Goal: Task Accomplishment & Management: Manage account settings

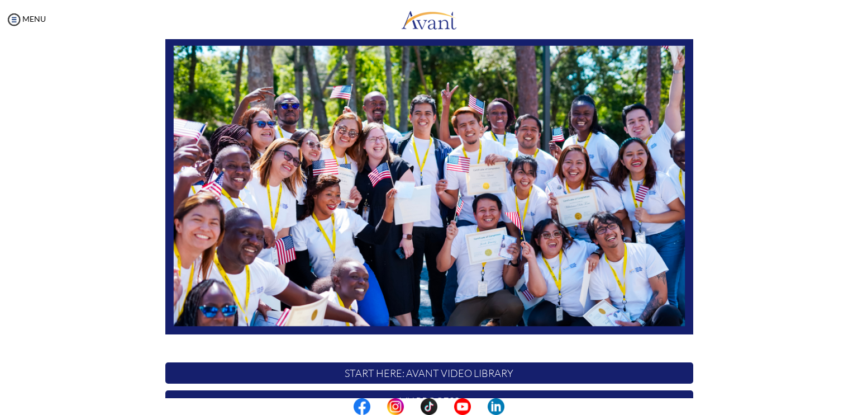
scroll to position [206, 0]
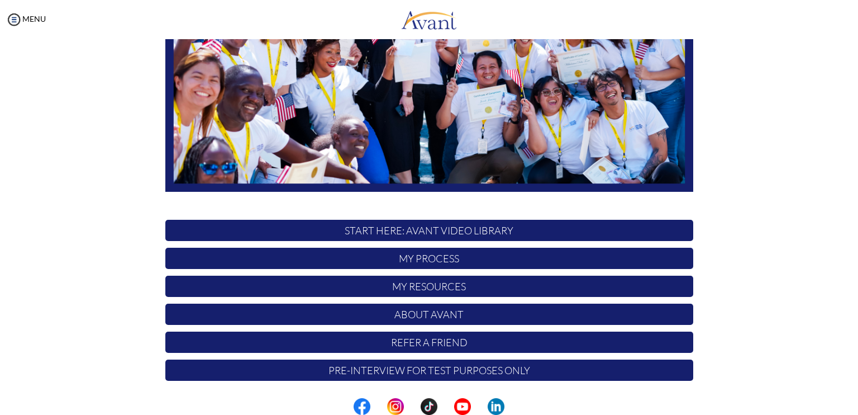
click at [428, 234] on p "START HERE: Avant Video Library" at bounding box center [429, 230] width 528 height 21
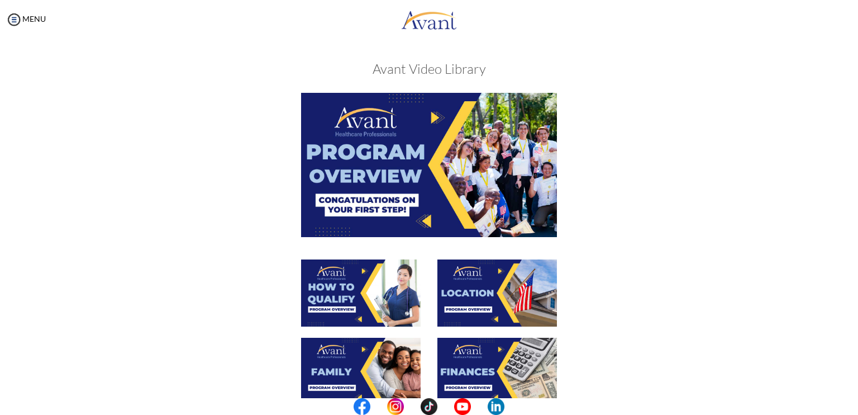
click at [444, 174] on img at bounding box center [429, 165] width 256 height 144
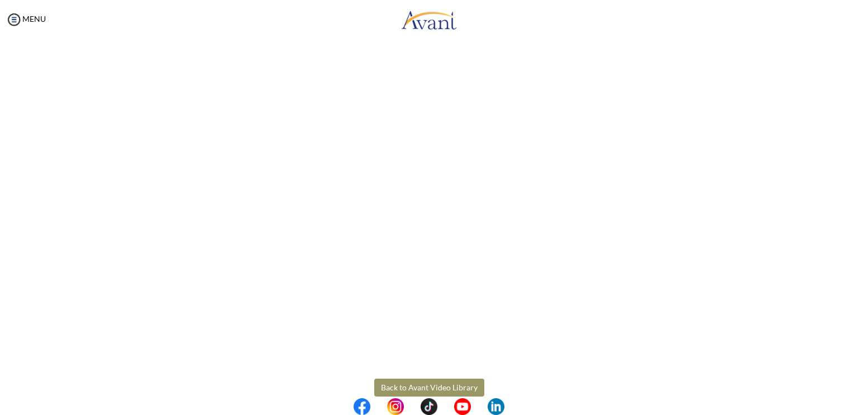
scroll to position [134, 0]
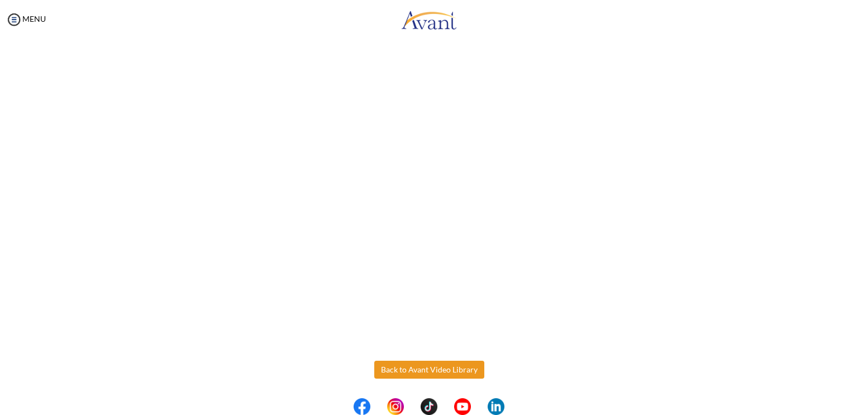
click at [393, 368] on body "Maintenance break. Please come back in 2 hours. MENU My Status What is the next…" at bounding box center [429, 207] width 858 height 415
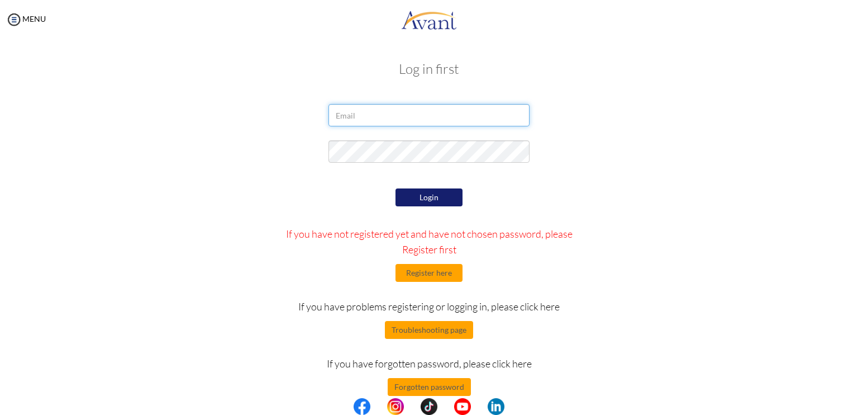
click at [407, 118] on input "email" at bounding box center [429, 115] width 201 height 22
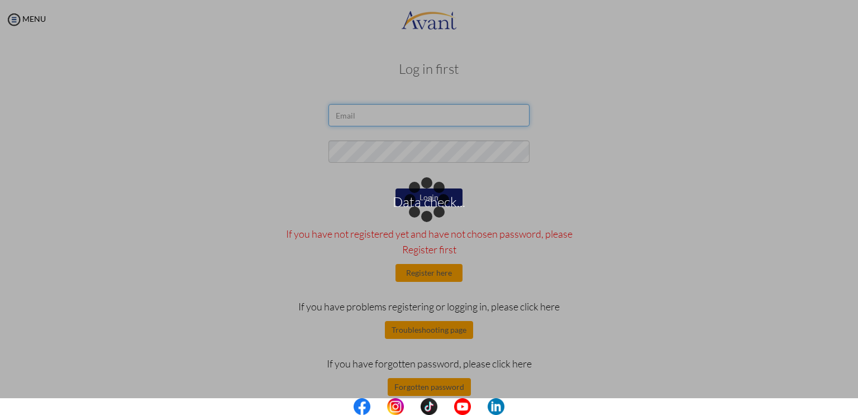
type input "aaliyabjornlocsinpnletn@gmail.com"
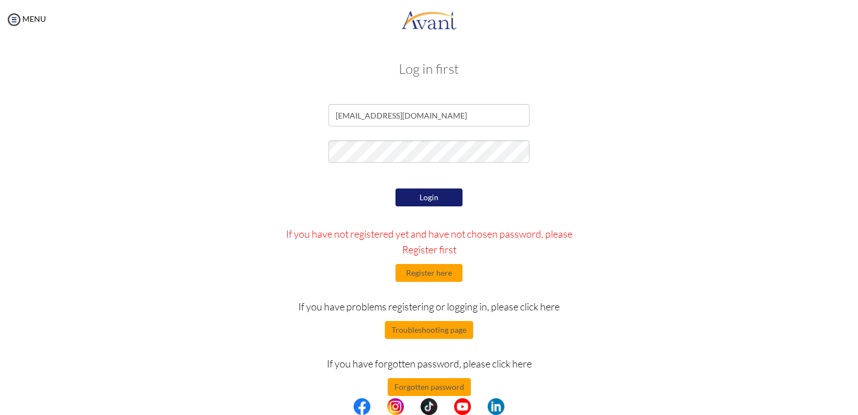
click at [428, 201] on button "Login" at bounding box center [429, 197] width 67 height 18
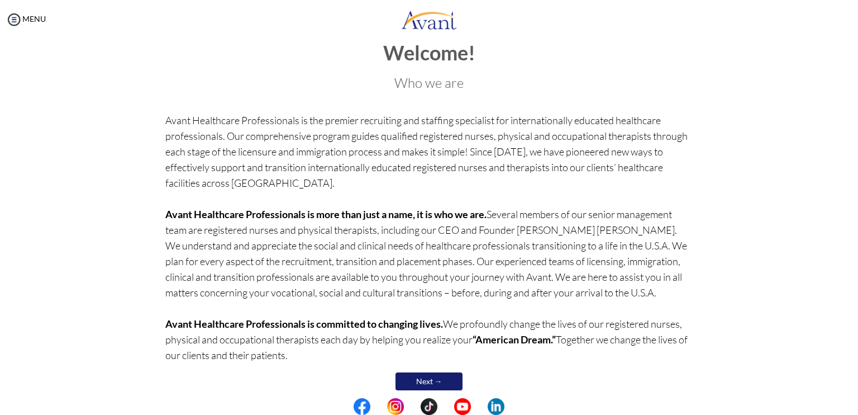
scroll to position [36, 0]
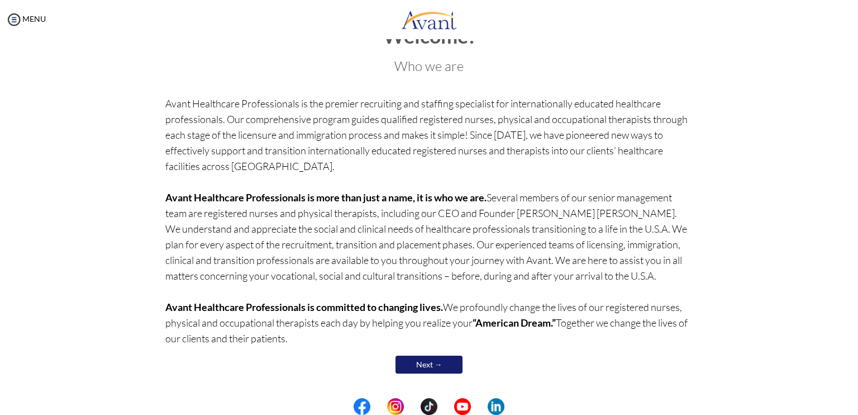
click at [427, 368] on link "Next →" at bounding box center [429, 364] width 67 height 18
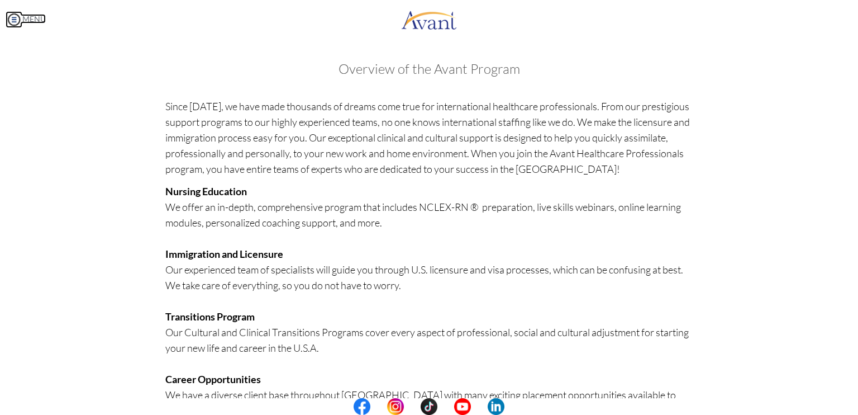
click at [19, 12] on img at bounding box center [14, 19] width 17 height 17
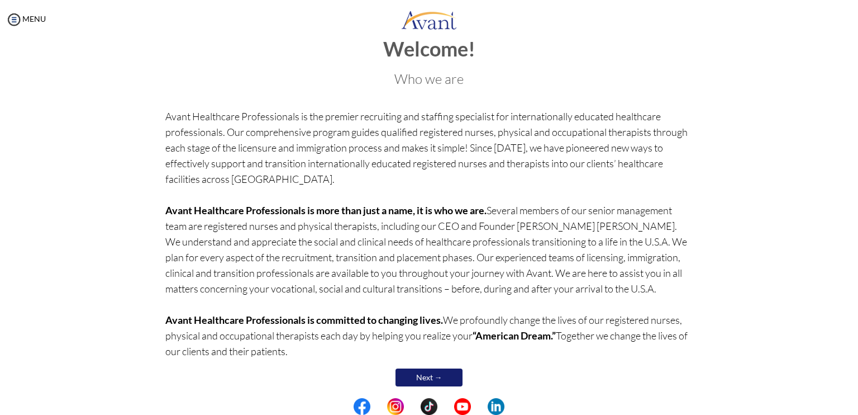
scroll to position [36, 0]
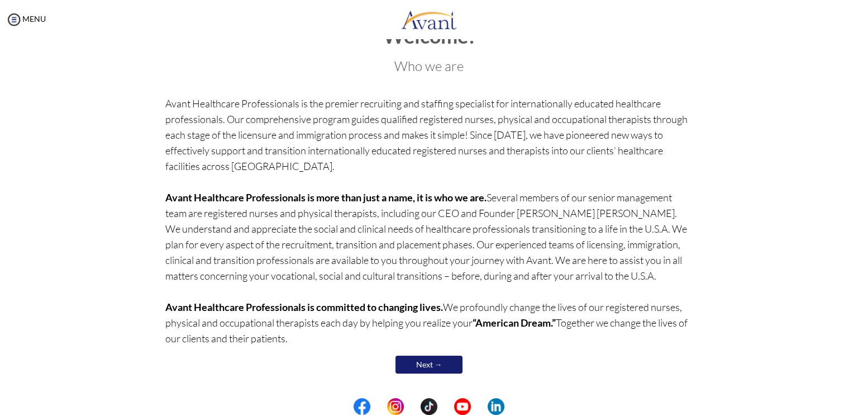
click at [436, 357] on link "Next →" at bounding box center [429, 364] width 67 height 18
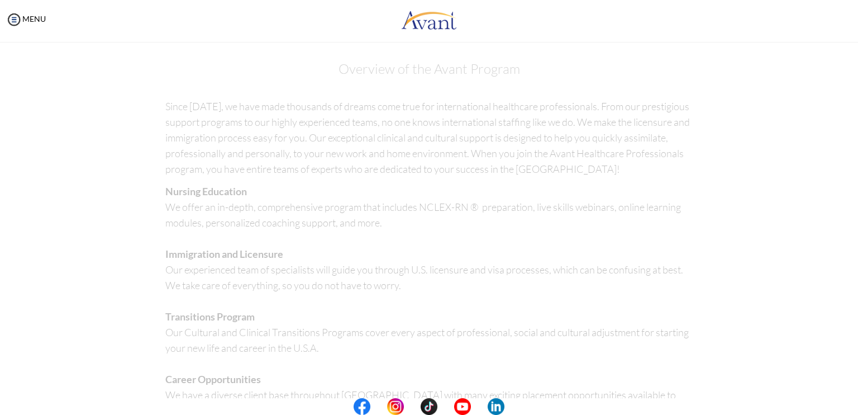
click at [436, 357] on p "Nursing Education We offer an in-depth, comprehensive program that includes NCL…" at bounding box center [429, 371] width 528 height 376
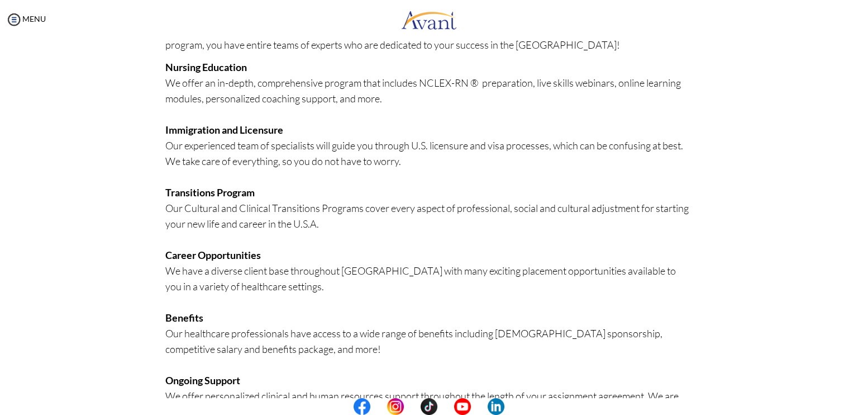
scroll to position [213, 0]
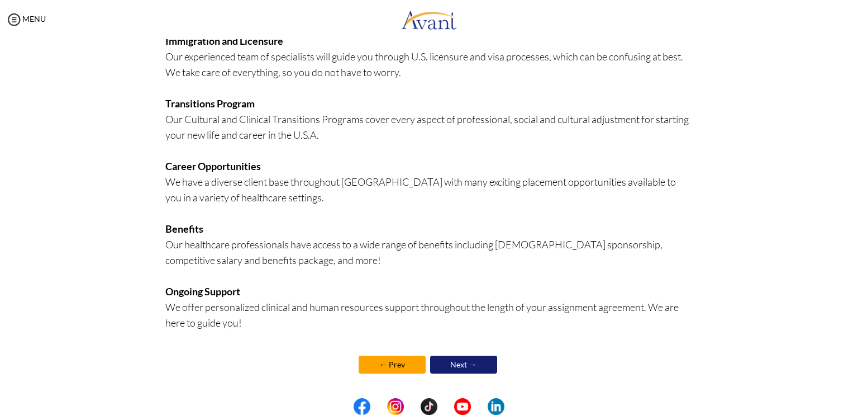
click at [445, 367] on link "Next →" at bounding box center [463, 364] width 67 height 18
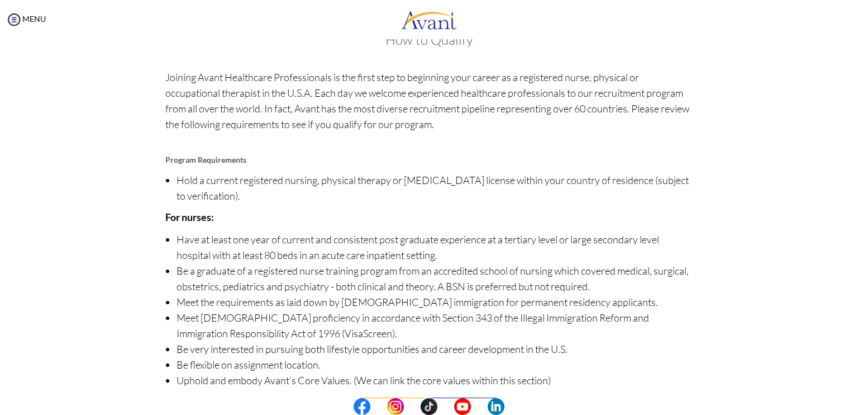
scroll to position [72, 0]
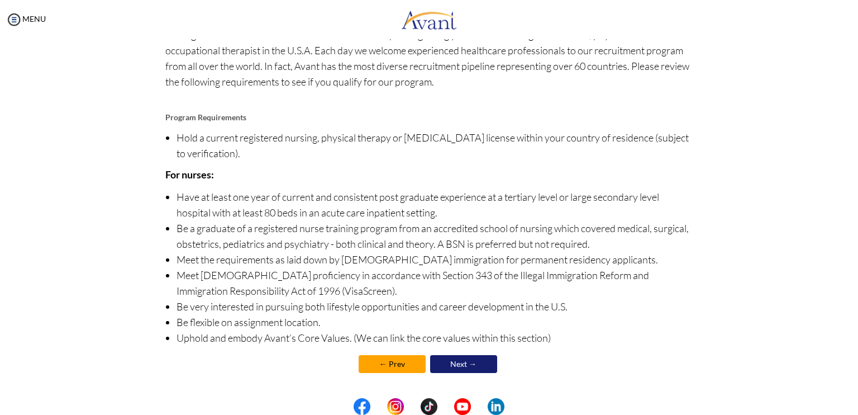
click at [452, 361] on link "Next →" at bounding box center [463, 364] width 67 height 18
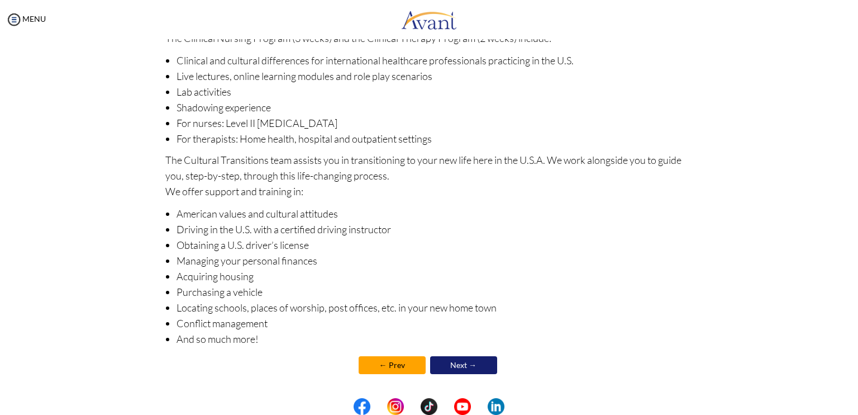
scroll to position [116, 0]
click at [454, 361] on link "Next →" at bounding box center [463, 364] width 67 height 18
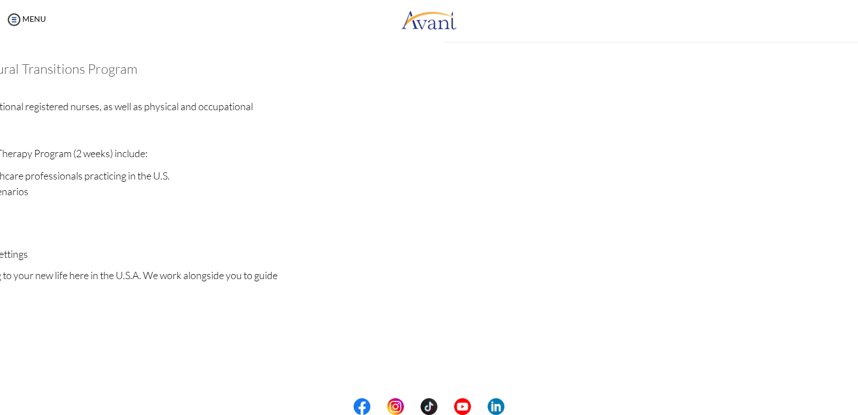
scroll to position [117, 0]
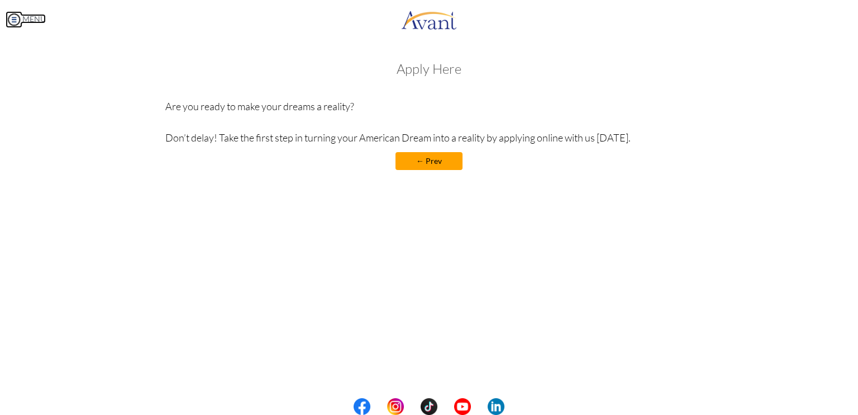
click at [22, 19] on img at bounding box center [14, 19] width 17 height 17
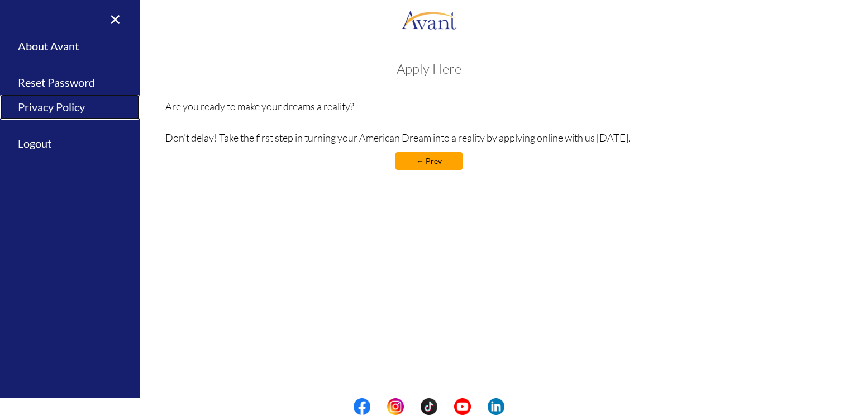
click at [52, 106] on link "Privacy Policy" at bounding box center [70, 106] width 140 height 25
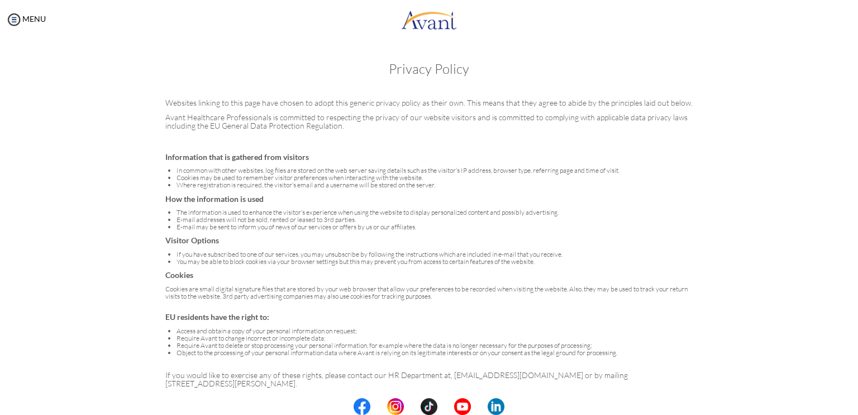
click at [29, 12] on div "MENU" at bounding box center [23, 207] width 46 height 415
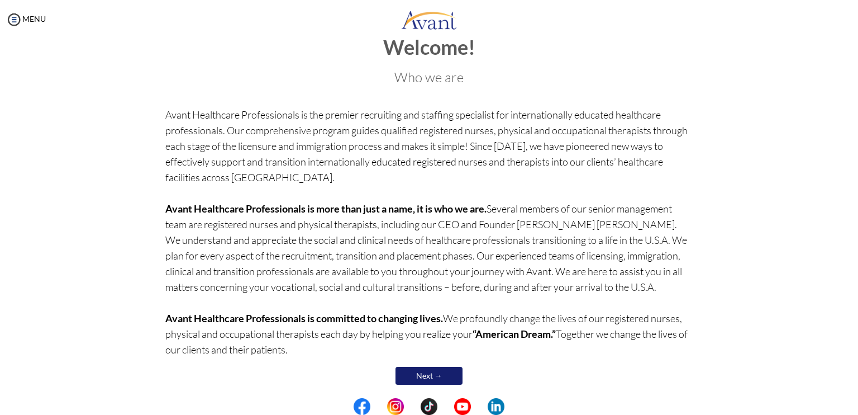
scroll to position [36, 0]
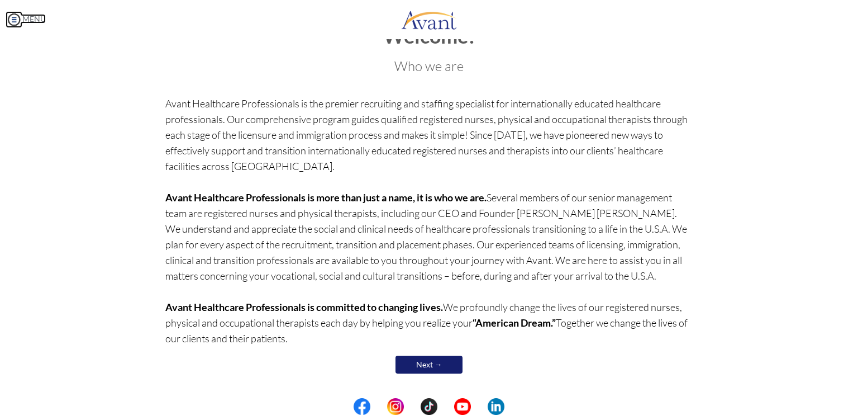
click at [12, 22] on img at bounding box center [14, 19] width 17 height 17
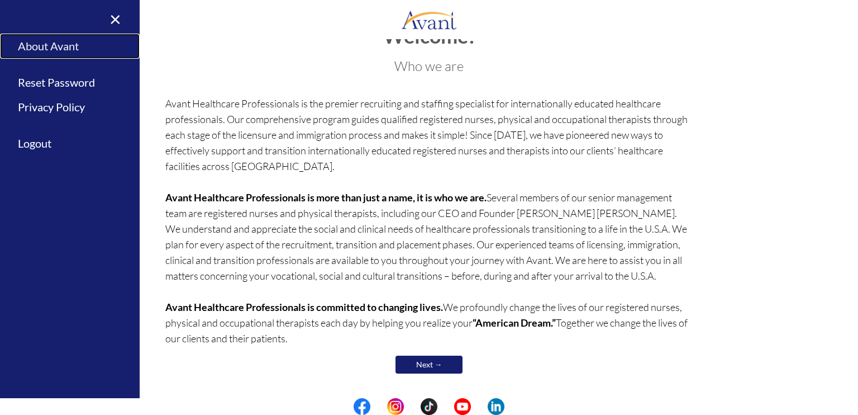
click at [51, 49] on link "About Avant" at bounding box center [70, 46] width 140 height 25
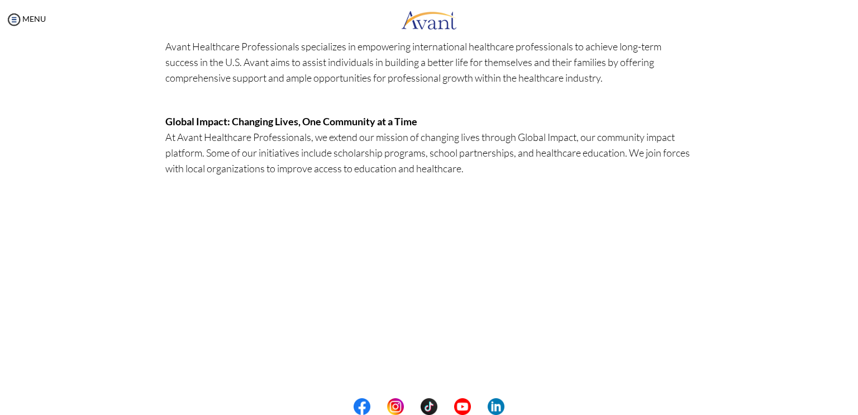
scroll to position [298, 0]
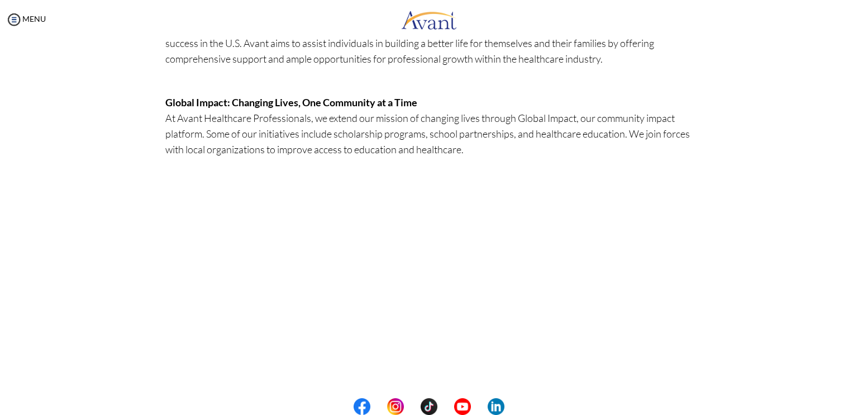
click at [8, 28] on div "MENU" at bounding box center [23, 207] width 46 height 415
click at [14, 18] on img at bounding box center [14, 19] width 17 height 17
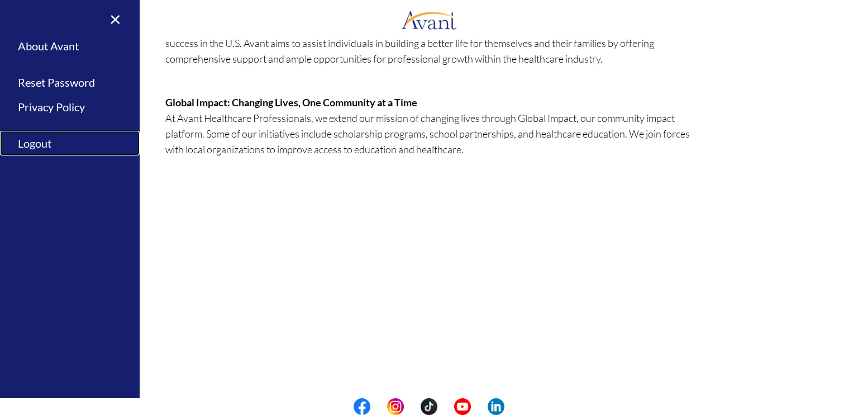
click at [49, 140] on link "Logout" at bounding box center [70, 143] width 140 height 25
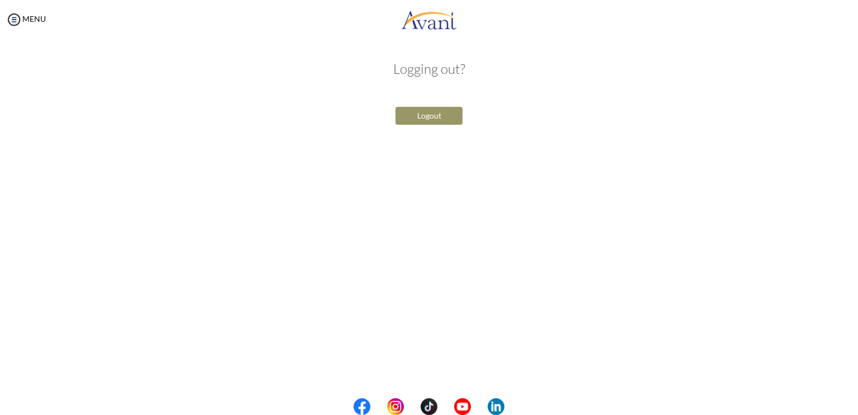
click at [411, 120] on button "Logout" at bounding box center [429, 116] width 67 height 18
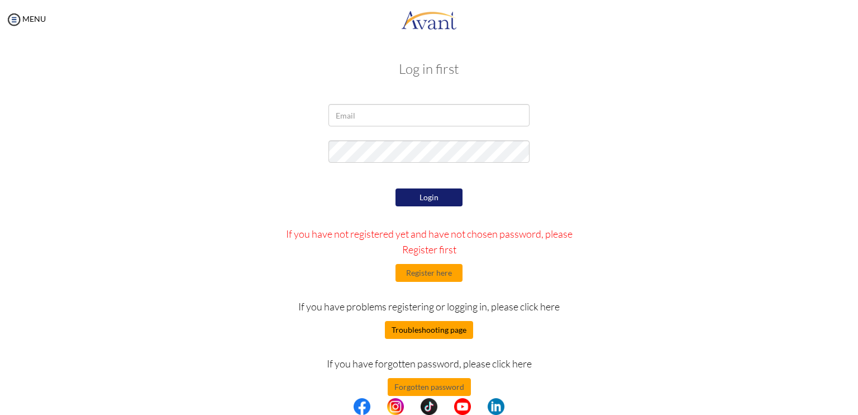
click at [459, 328] on button "Troubleshooting page" at bounding box center [429, 330] width 88 height 18
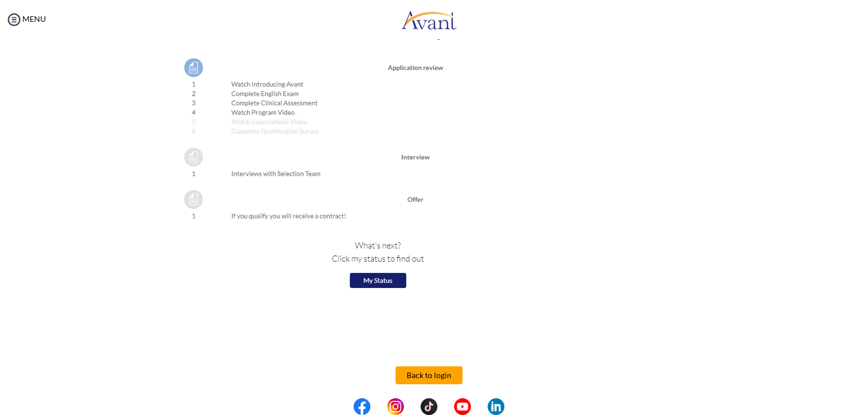
scroll to position [1209, 0]
click at [445, 377] on button "Back to login" at bounding box center [429, 373] width 67 height 18
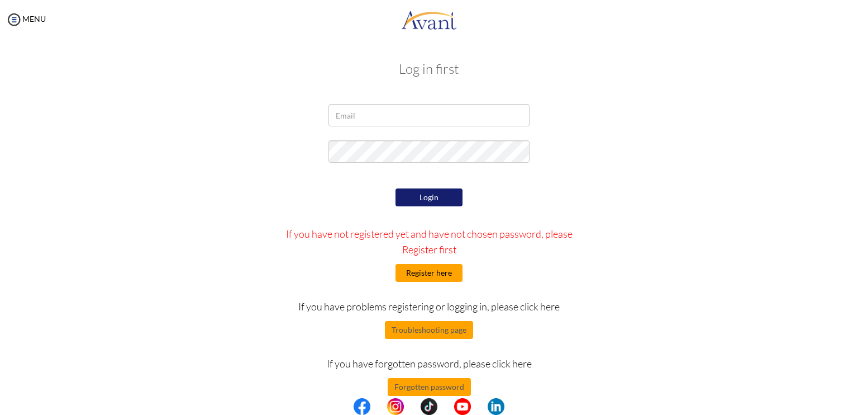
click at [431, 278] on button "Register here" at bounding box center [429, 273] width 67 height 18
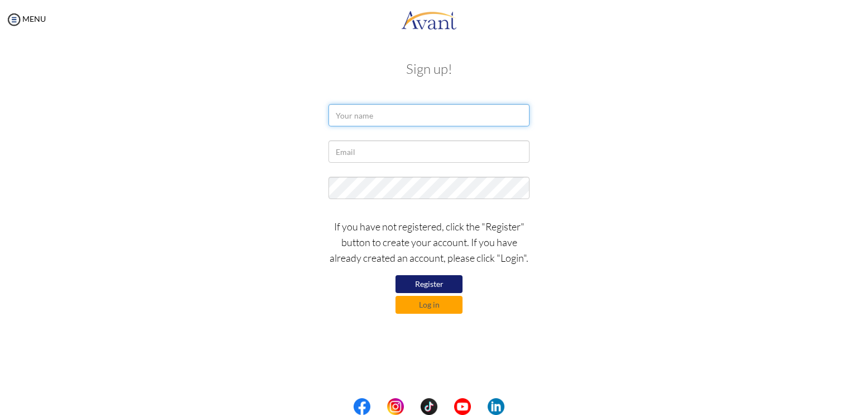
click at [376, 117] on input "text" at bounding box center [429, 115] width 201 height 22
type input "Aaliyah Bjorn Locsin"
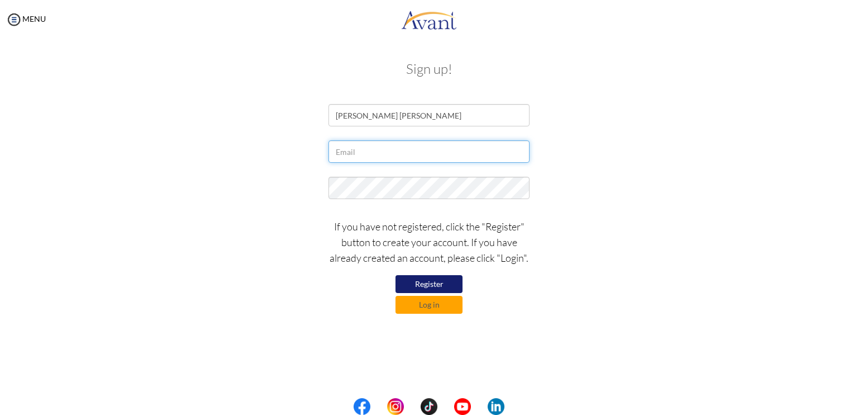
click at [397, 156] on input "text" at bounding box center [429, 151] width 201 height 22
type input "[EMAIL_ADDRESS][DOMAIN_NAME]"
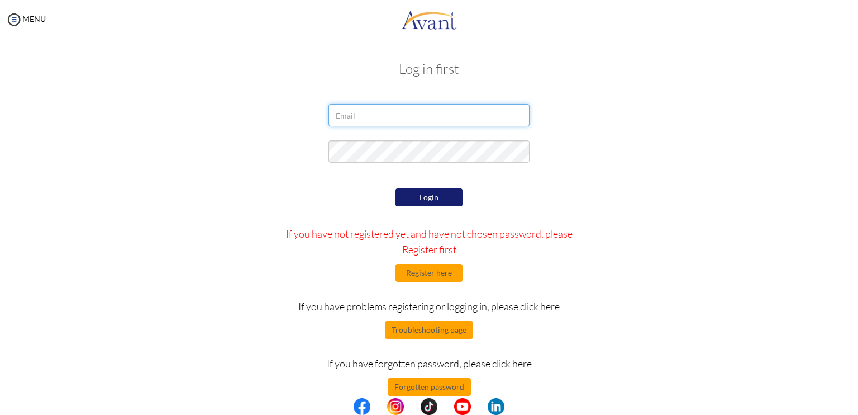
click at [432, 113] on input "email" at bounding box center [429, 115] width 201 height 22
type input "[EMAIL_ADDRESS][DOMAIN_NAME]"
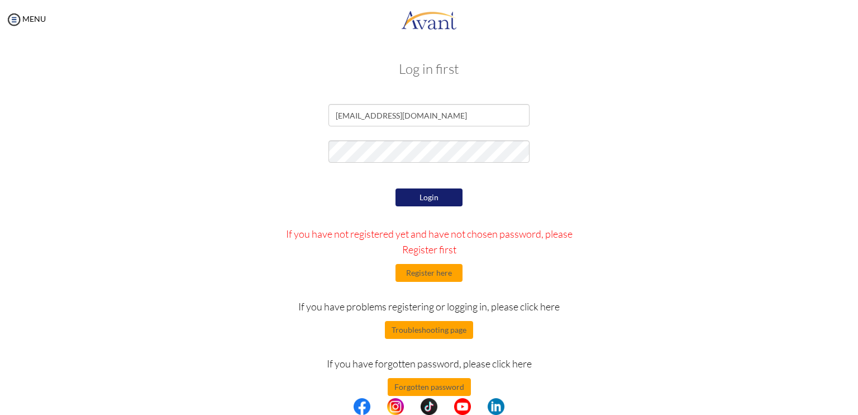
click at [428, 201] on button "Login" at bounding box center [429, 197] width 67 height 18
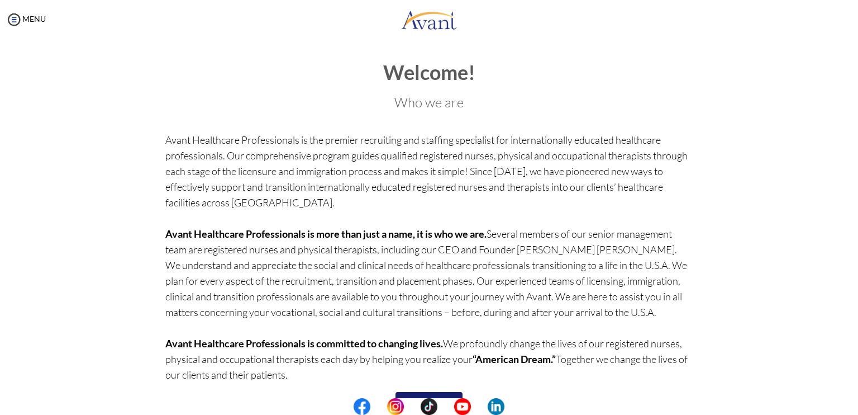
scroll to position [36, 0]
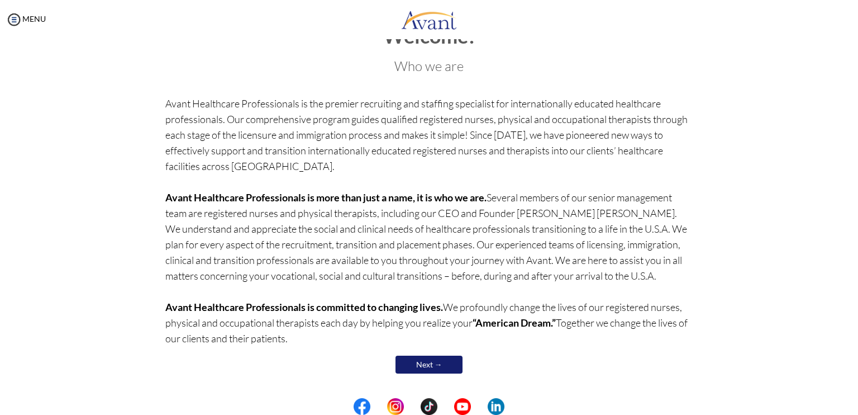
click at [443, 359] on link "Next →" at bounding box center [429, 364] width 67 height 18
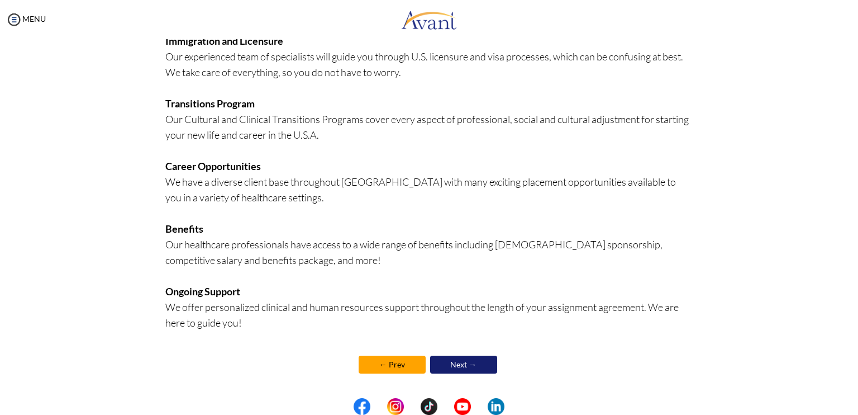
click at [463, 363] on link "Next →" at bounding box center [463, 364] width 67 height 18
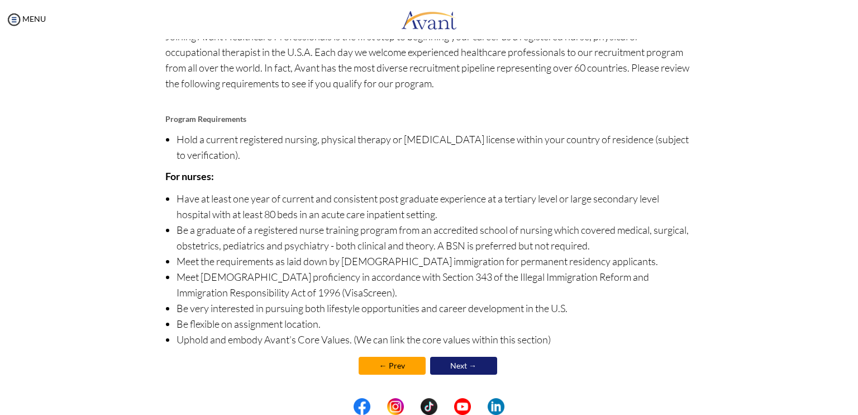
scroll to position [72, 0]
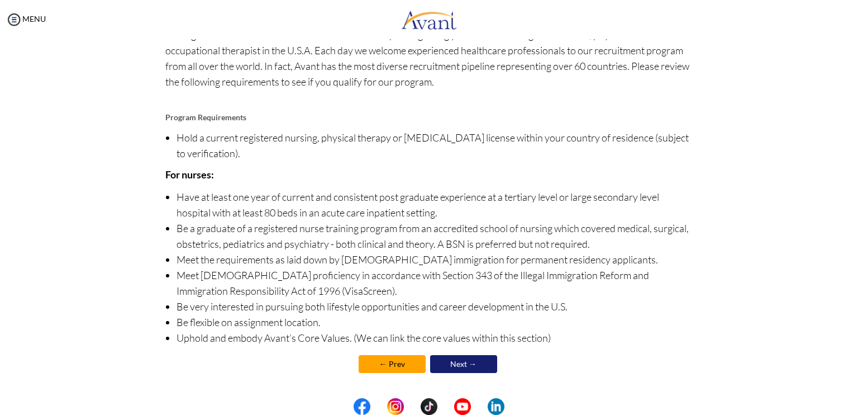
click at [463, 359] on link "Next →" at bounding box center [463, 364] width 67 height 18
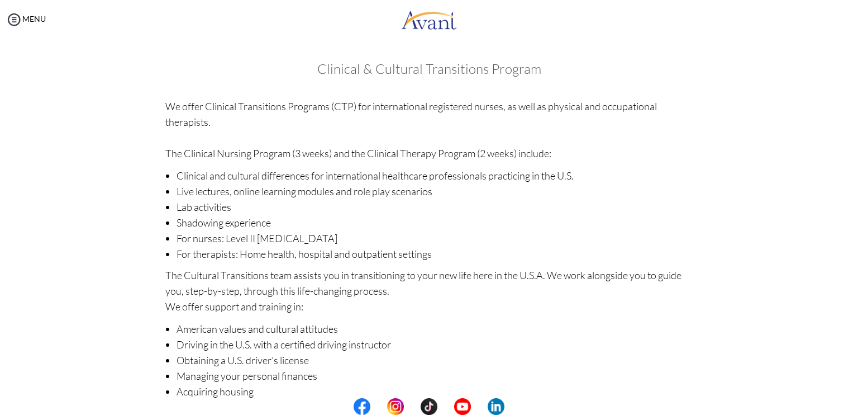
scroll to position [116, 0]
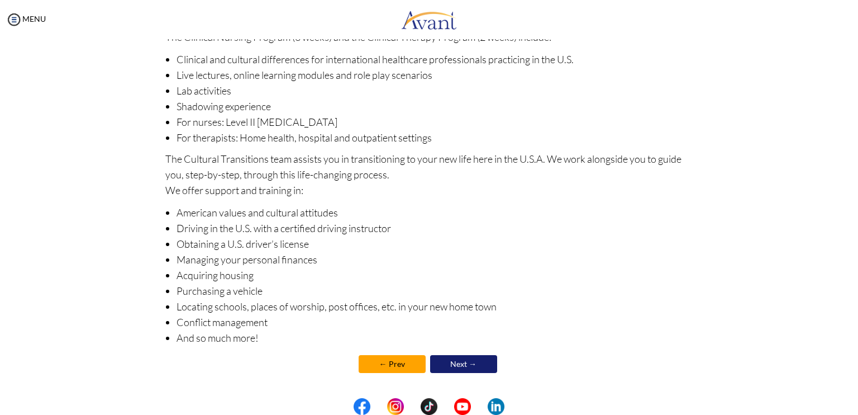
click at [472, 369] on link "Next →" at bounding box center [463, 364] width 67 height 18
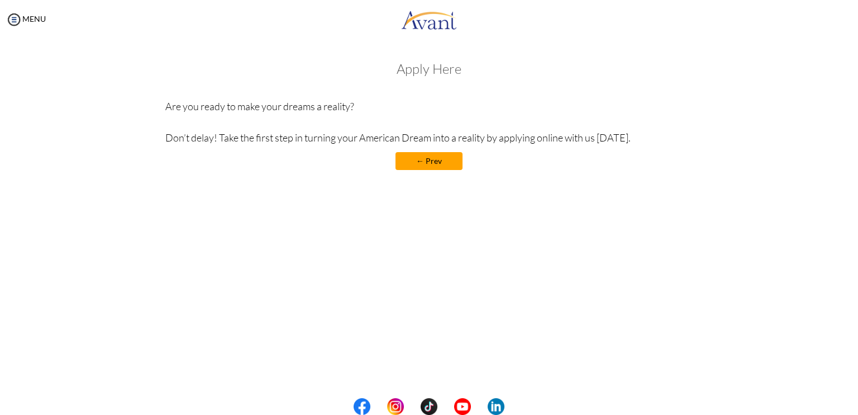
click at [414, 62] on h3 "Apply Here" at bounding box center [429, 68] width 528 height 15
click at [414, 68] on h3 "Apply Here" at bounding box center [429, 68] width 528 height 15
click at [13, 19] on img at bounding box center [14, 19] width 17 height 17
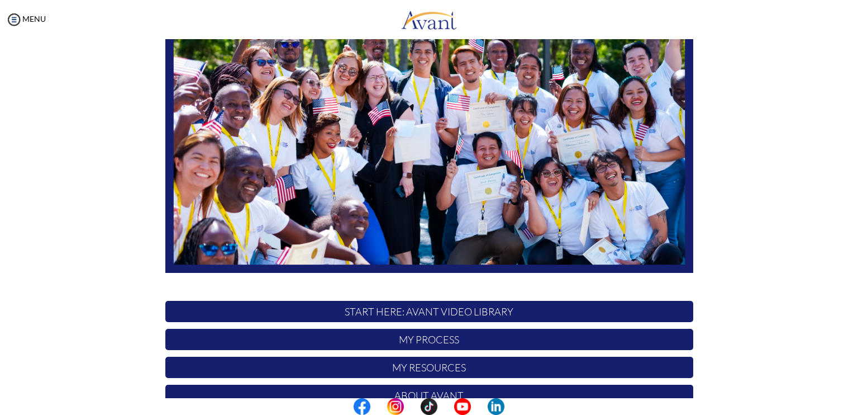
scroll to position [206, 0]
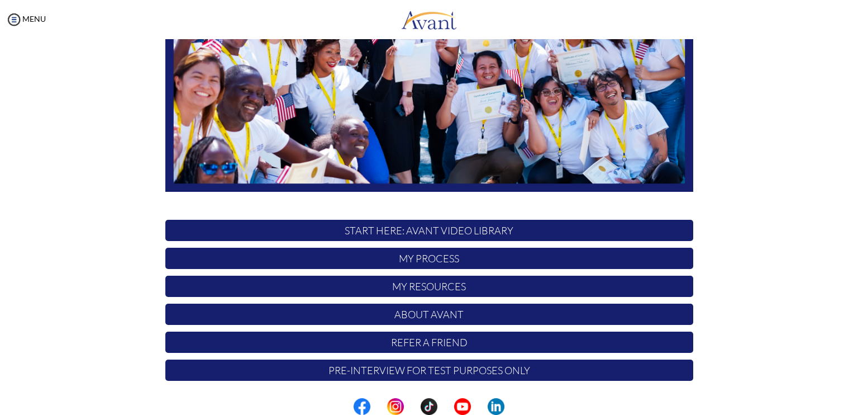
click at [492, 231] on p "START HERE: Avant Video Library" at bounding box center [429, 230] width 528 height 21
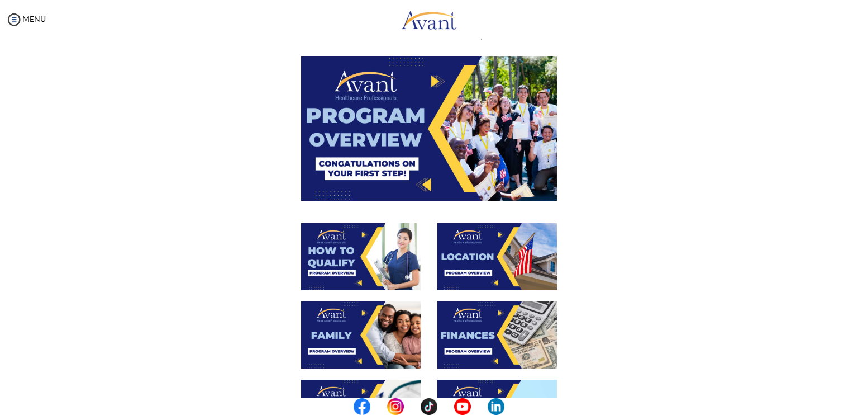
scroll to position [56, 0]
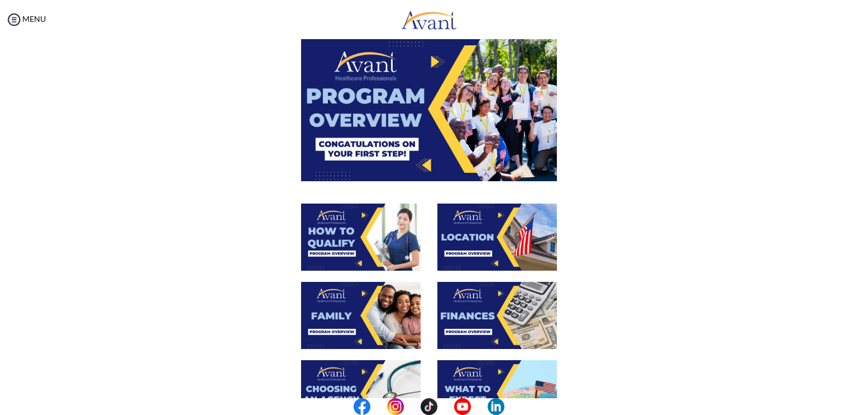
click at [324, 222] on img at bounding box center [361, 236] width 120 height 67
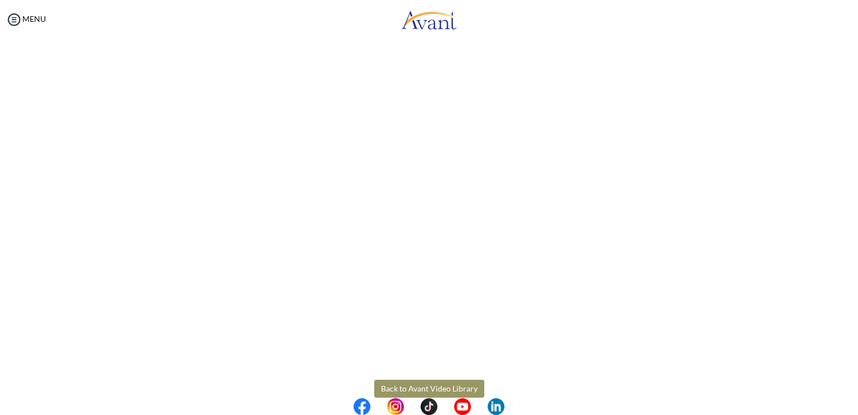
scroll to position [134, 0]
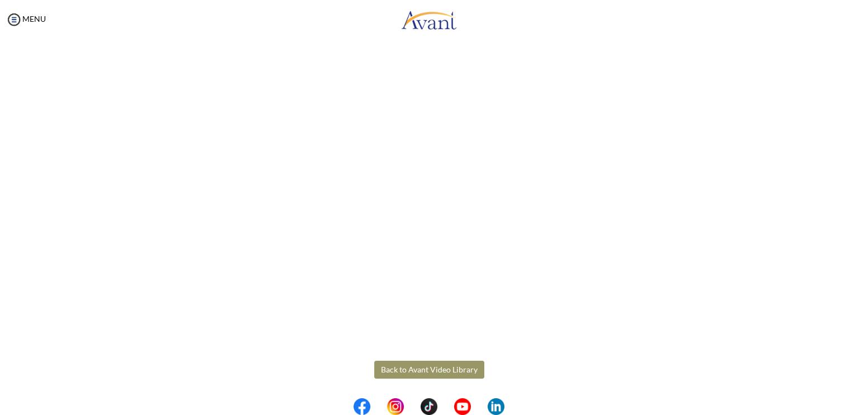
click at [389, 373] on body "Maintenance break. Please come back in 2 hours. MENU My Status What is the next…" at bounding box center [429, 207] width 858 height 415
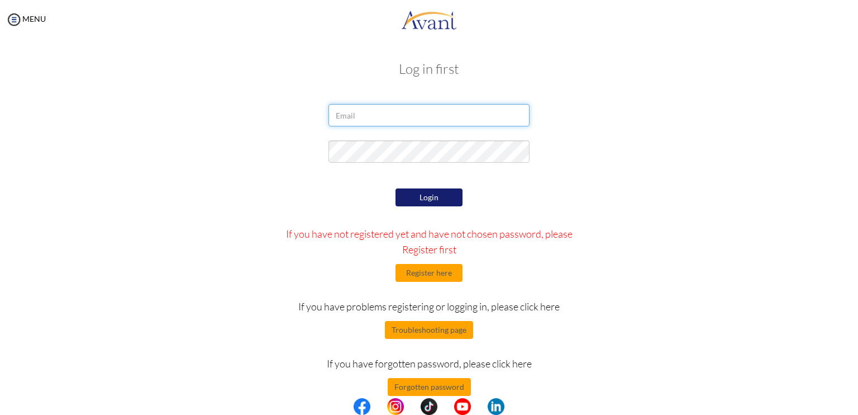
click at [411, 105] on input "email" at bounding box center [429, 115] width 201 height 22
type input "[EMAIL_ADDRESS][DOMAIN_NAME]"
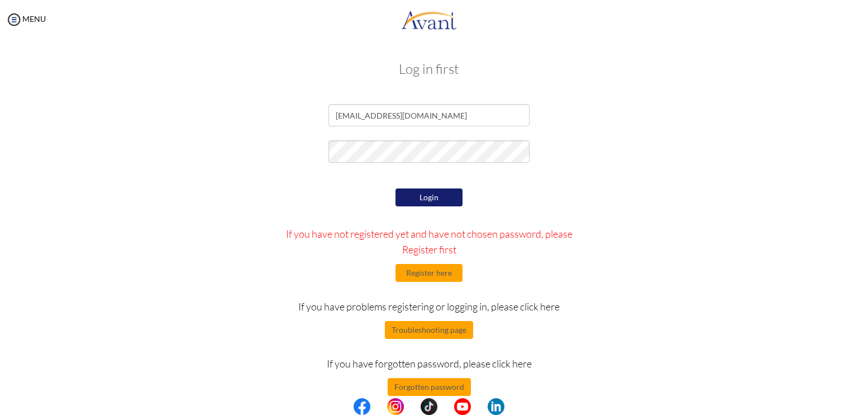
click at [436, 210] on div "Login If you have not registered yet and have not chosen password, please Regis…" at bounding box center [429, 291] width 327 height 210
click at [436, 199] on button "Login" at bounding box center [429, 197] width 67 height 18
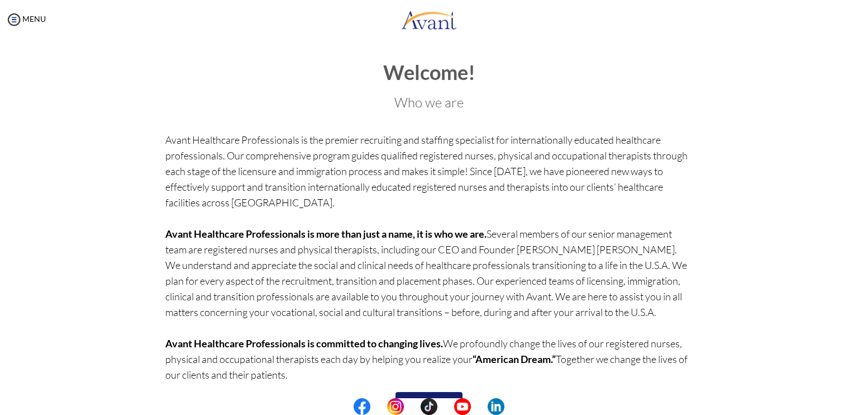
scroll to position [36, 0]
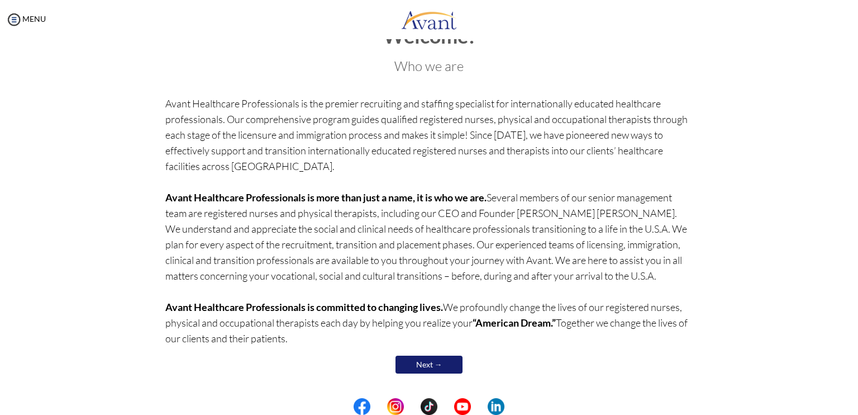
click at [431, 361] on link "Next →" at bounding box center [429, 364] width 67 height 18
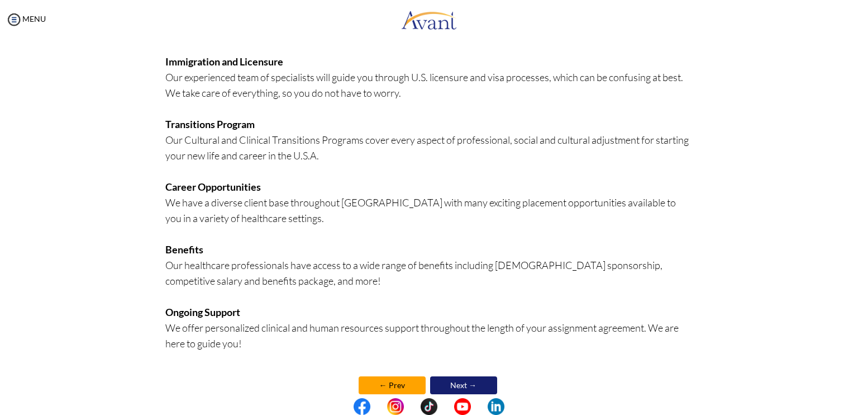
scroll to position [213, 0]
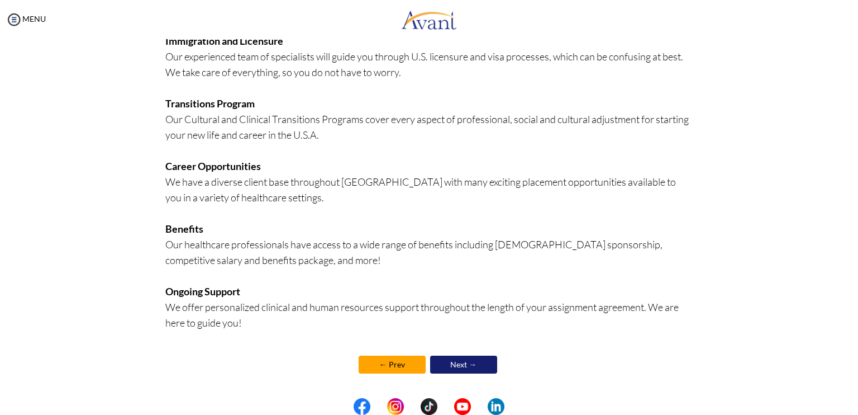
click at [438, 359] on link "Next →" at bounding box center [463, 364] width 67 height 18
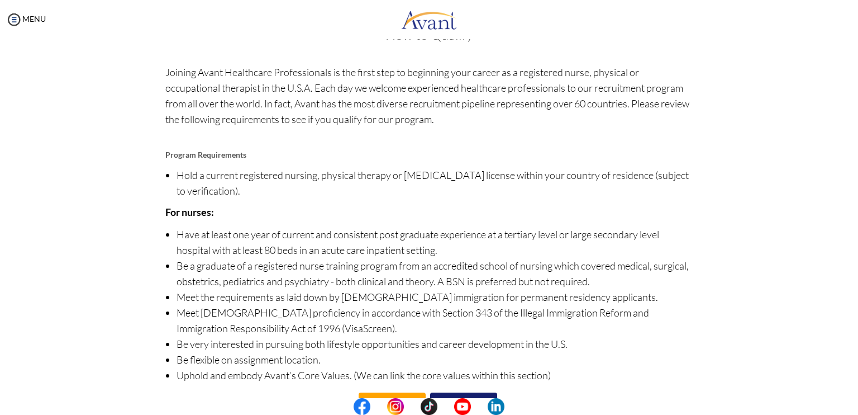
scroll to position [72, 0]
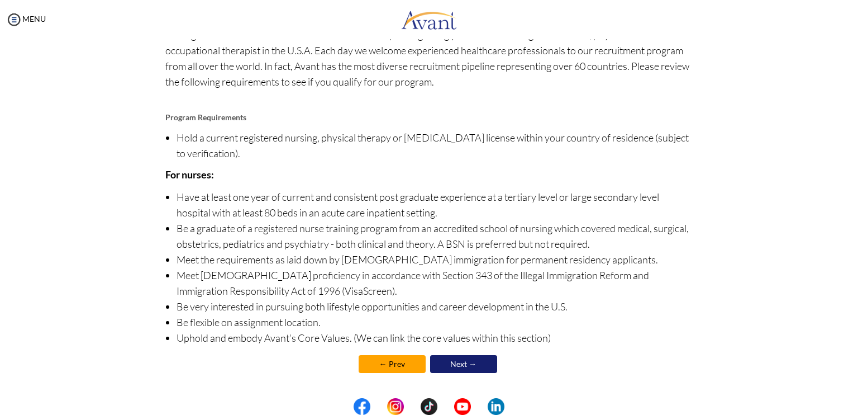
click at [443, 358] on link "Next →" at bounding box center [463, 364] width 67 height 18
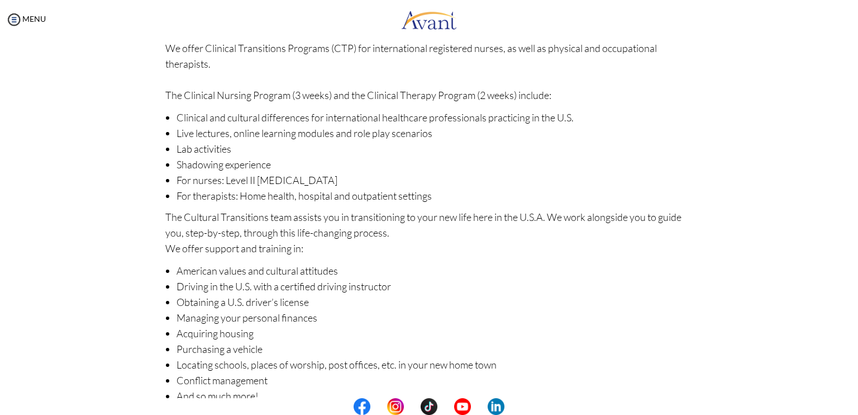
scroll to position [116, 0]
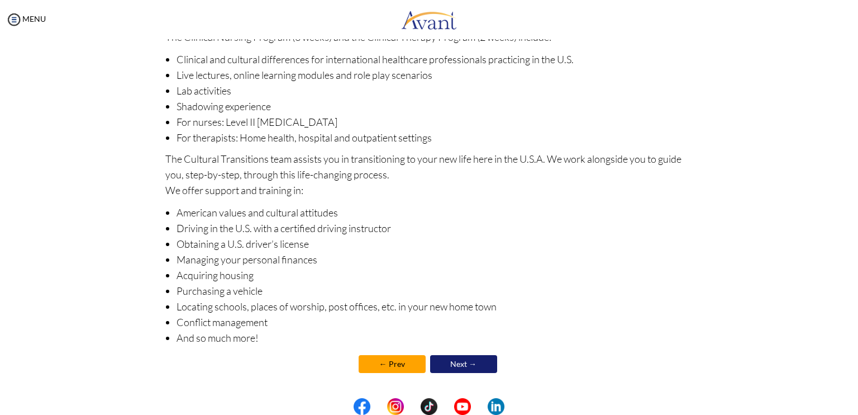
click at [461, 363] on link "Next →" at bounding box center [463, 364] width 67 height 18
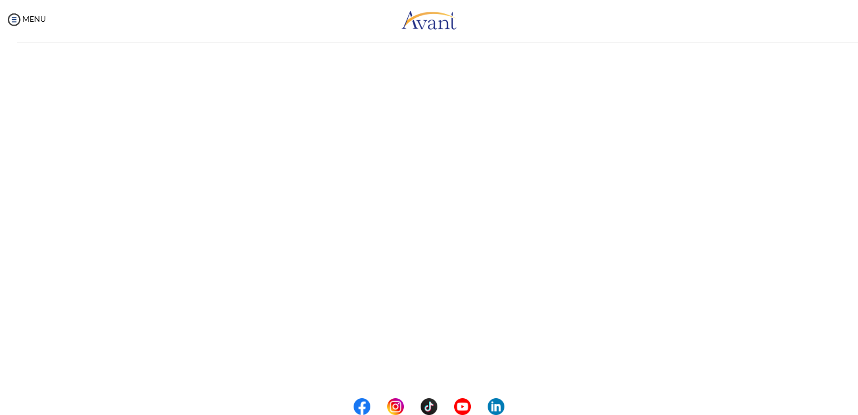
scroll to position [117, 0]
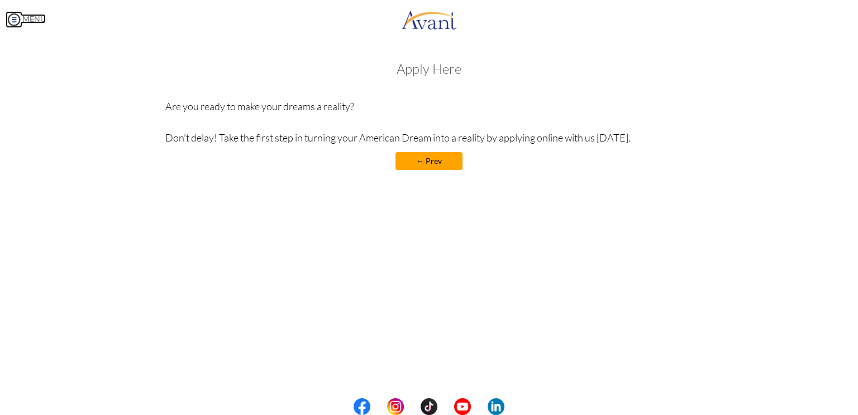
click at [13, 15] on img at bounding box center [14, 19] width 17 height 17
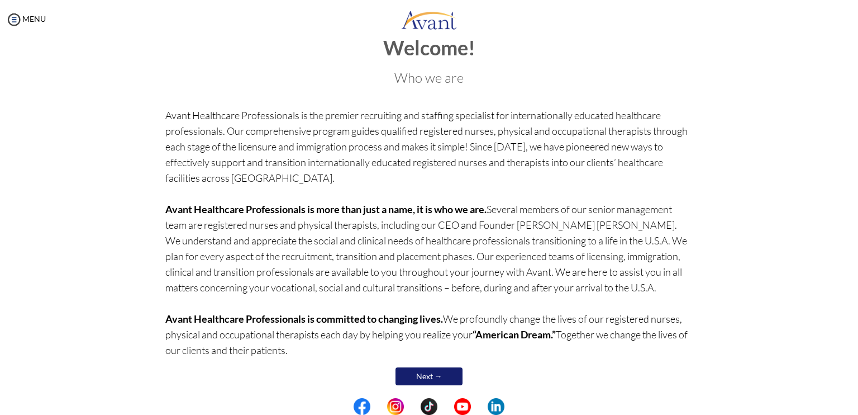
scroll to position [36, 0]
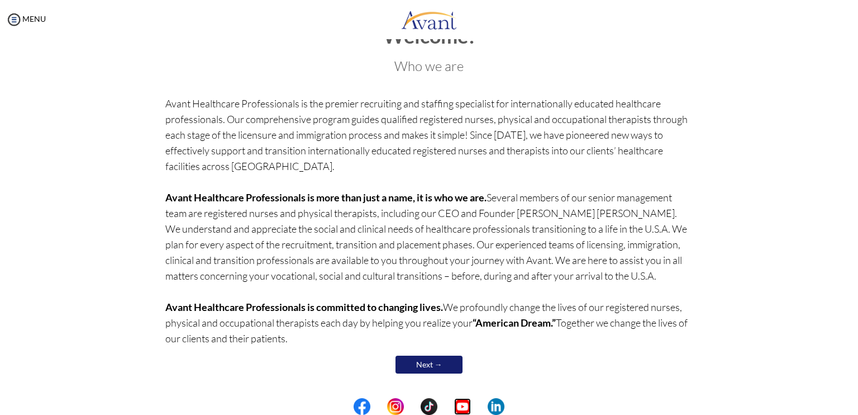
click at [467, 405] on img at bounding box center [462, 406] width 17 height 17
click at [25, 17] on link "MENU" at bounding box center [26, 19] width 40 height 10
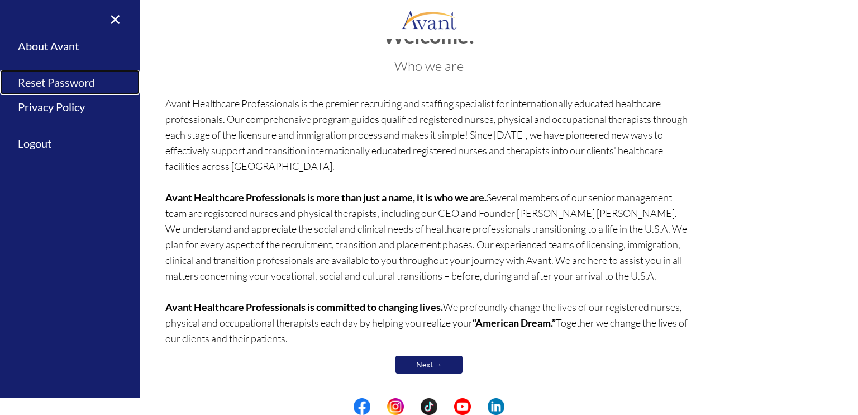
click at [35, 81] on link "Reset Password" at bounding box center [70, 82] width 140 height 25
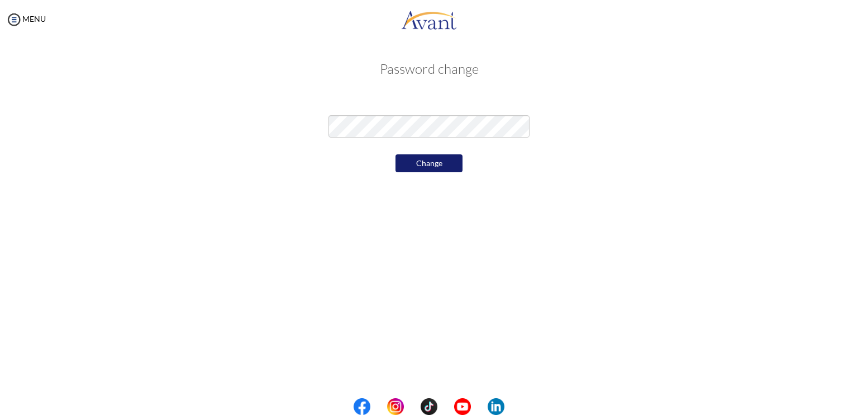
click at [29, 30] on div "MENU" at bounding box center [23, 207] width 46 height 415
click at [425, 166] on button "Change" at bounding box center [429, 163] width 67 height 18
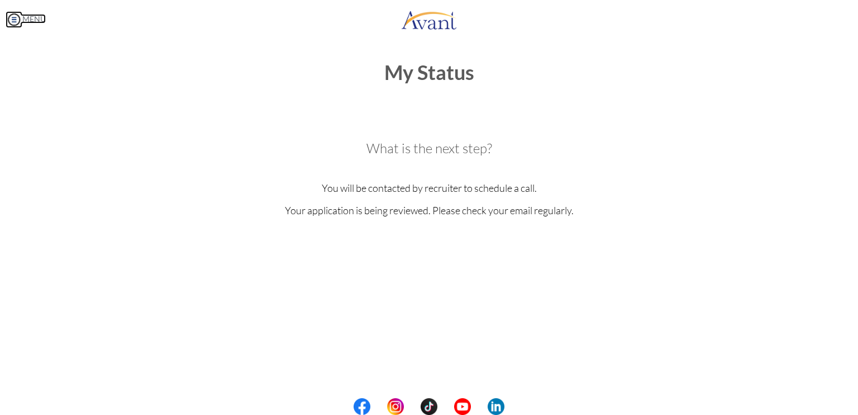
click at [15, 21] on img at bounding box center [14, 19] width 17 height 17
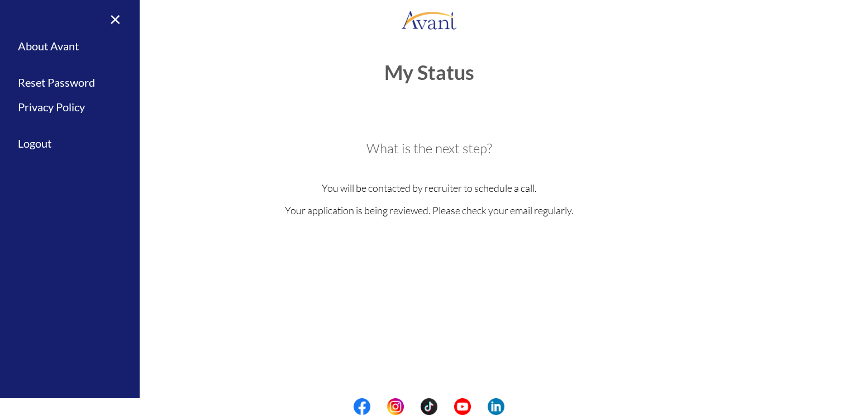
click at [318, 58] on div "My Status What is the next step? We would like you to watch the introductory vi…" at bounding box center [429, 246] width 858 height 415
click at [45, 144] on link "Logout" at bounding box center [70, 143] width 140 height 25
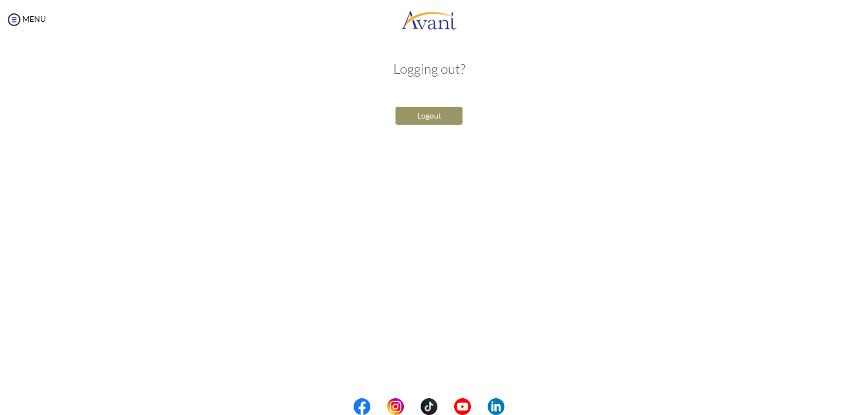
click at [456, 112] on button "Logout" at bounding box center [429, 116] width 67 height 18
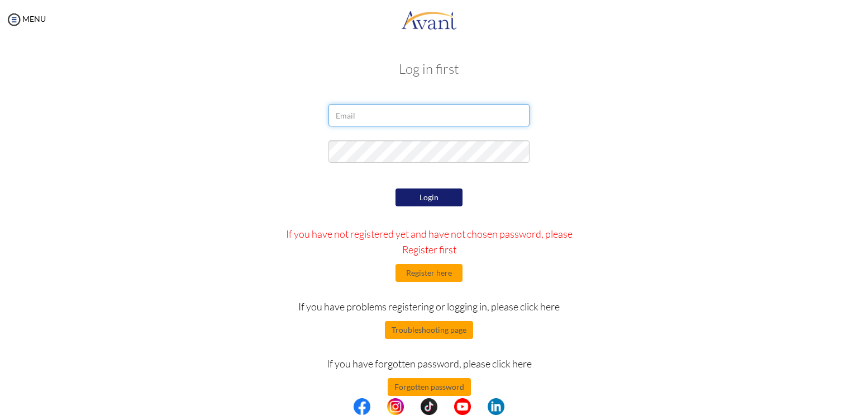
click at [469, 118] on input "email" at bounding box center [429, 115] width 201 height 22
type input "aaliyabjornlocsinpnletn@gmail.com"
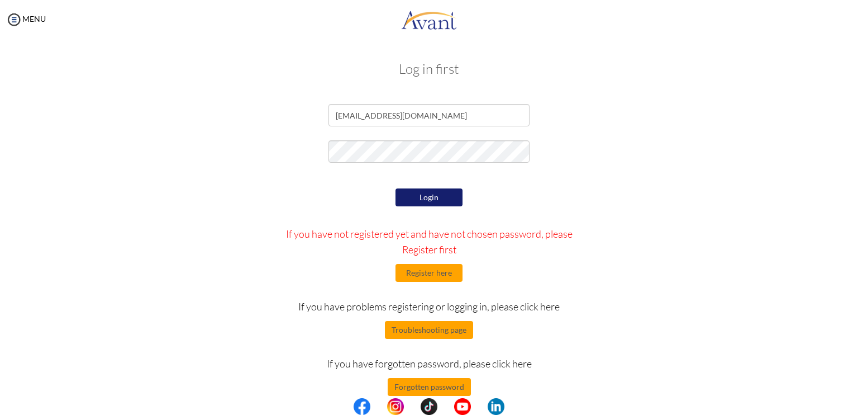
click at [428, 193] on button "Login" at bounding box center [429, 197] width 67 height 18
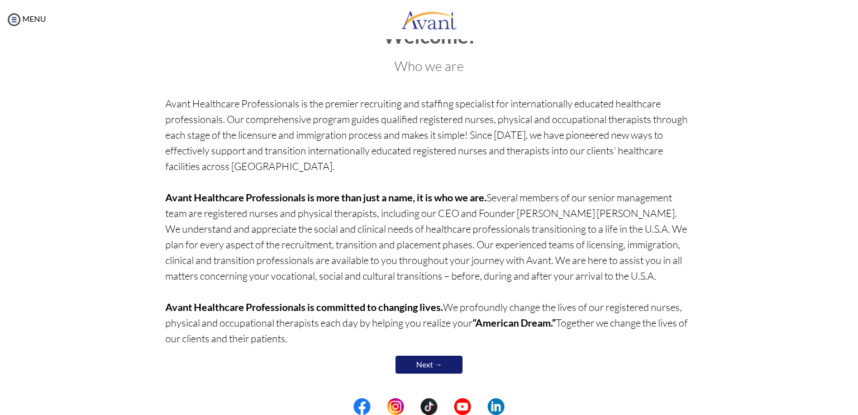
click at [414, 372] on link "Next →" at bounding box center [429, 364] width 67 height 18
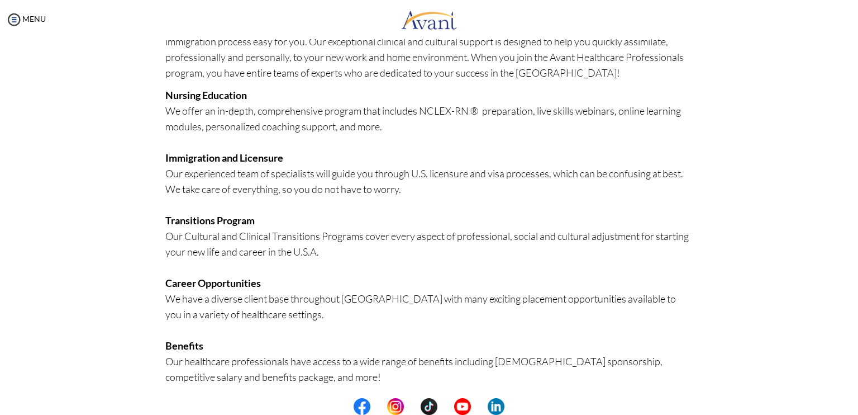
scroll to position [213, 0]
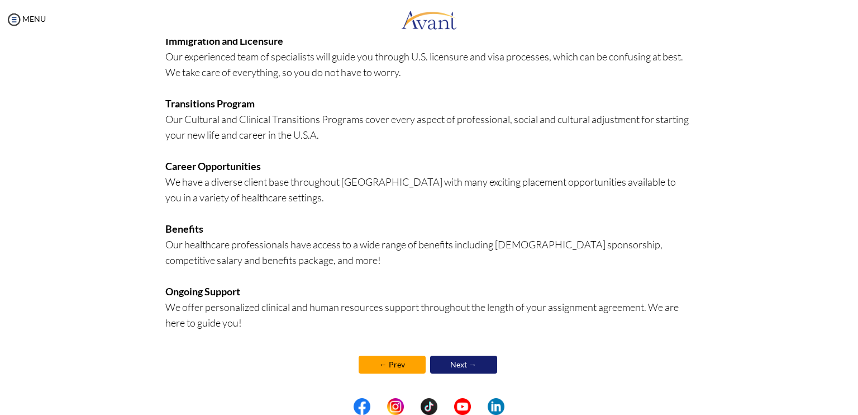
click at [443, 360] on link "Next →" at bounding box center [463, 364] width 67 height 18
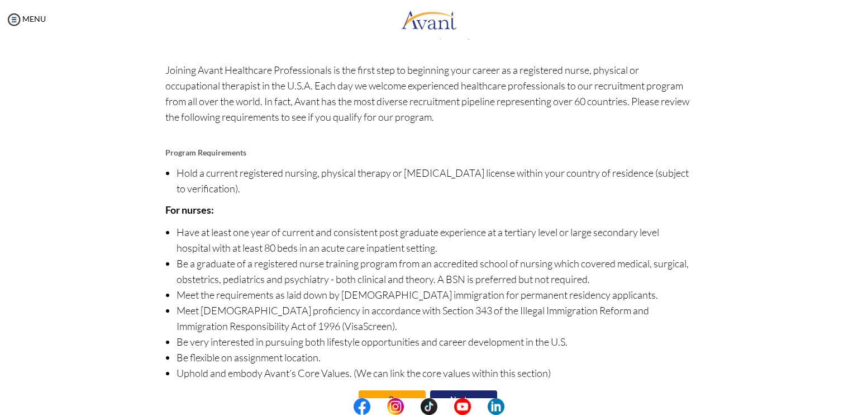
scroll to position [72, 0]
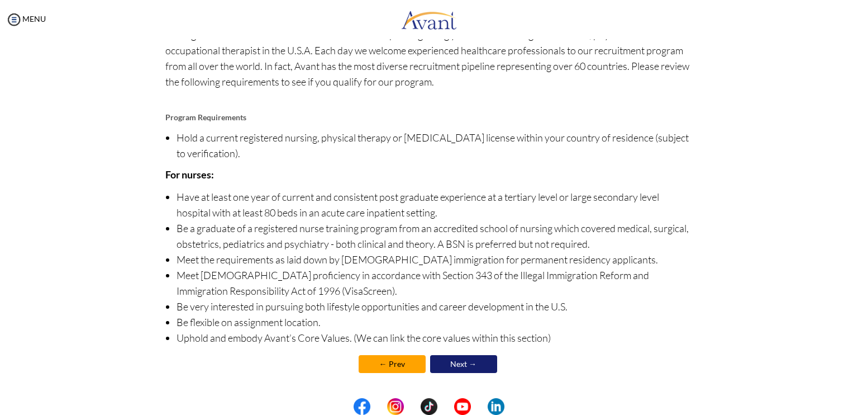
click at [477, 360] on link "Next →" at bounding box center [463, 364] width 67 height 18
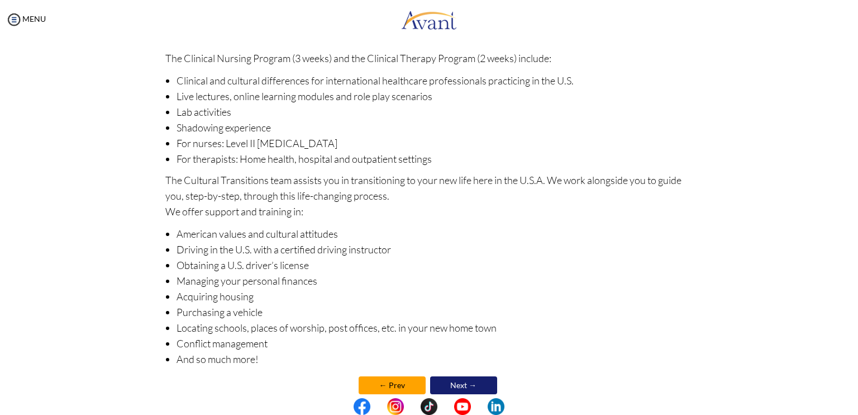
scroll to position [116, 0]
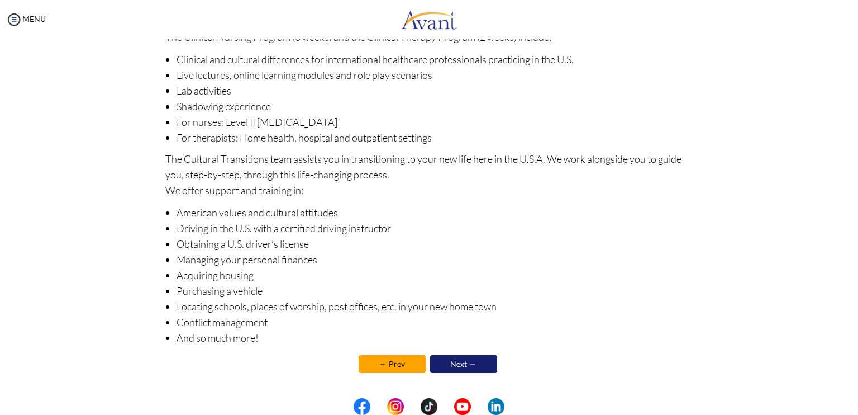
click at [479, 352] on center "← Prev Next →" at bounding box center [429, 363] width 528 height 23
click at [478, 360] on link "Next →" at bounding box center [463, 364] width 67 height 18
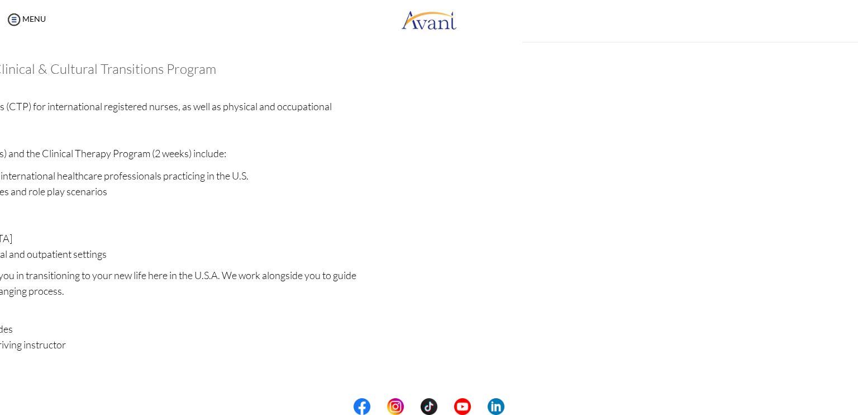
scroll to position [117, 0]
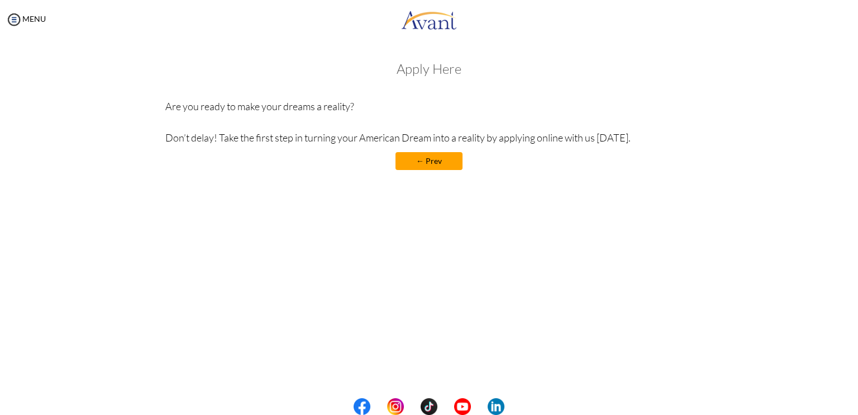
click at [427, 165] on link "← Prev" at bounding box center [429, 161] width 67 height 18
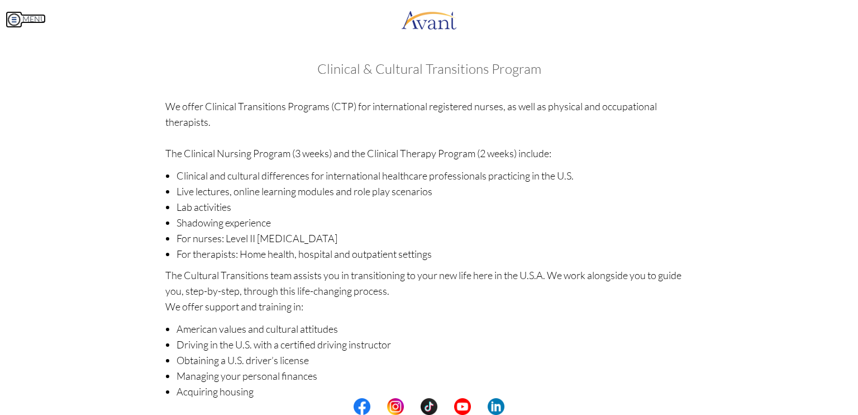
click at [10, 15] on img at bounding box center [14, 19] width 17 height 17
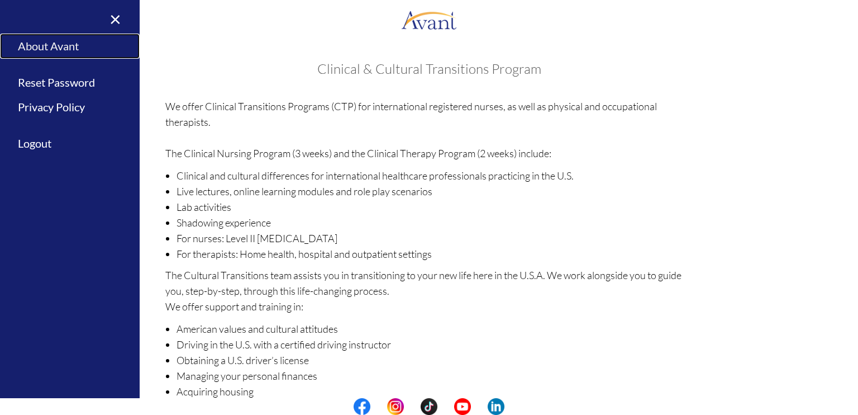
click at [29, 46] on link "About Avant" at bounding box center [70, 46] width 140 height 25
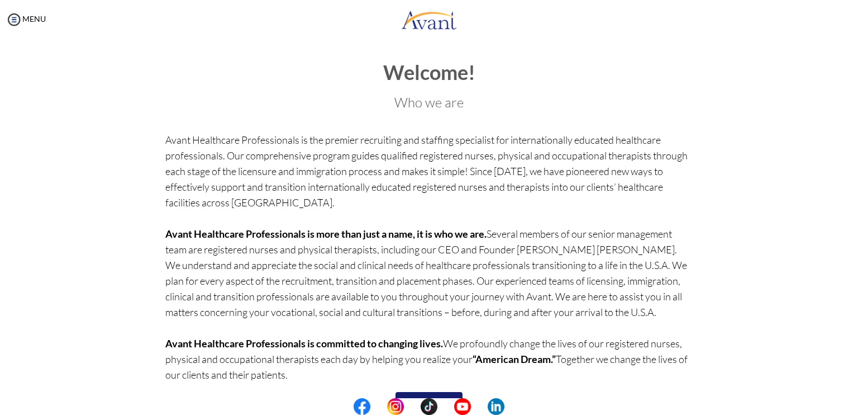
click at [198, 123] on div "Welcome! Who we are Avant Healthcare Professionals is the premier recruiting an…" at bounding box center [429, 242] width 528 height 362
click at [127, 181] on div "Welcome! Who we are Avant Healthcare Professionals is the premier recruiting an…" at bounding box center [429, 236] width 654 height 373
click at [4, 258] on div "My Status What is the next step? We would like you to watch the introductory vi…" at bounding box center [429, 246] width 858 height 415
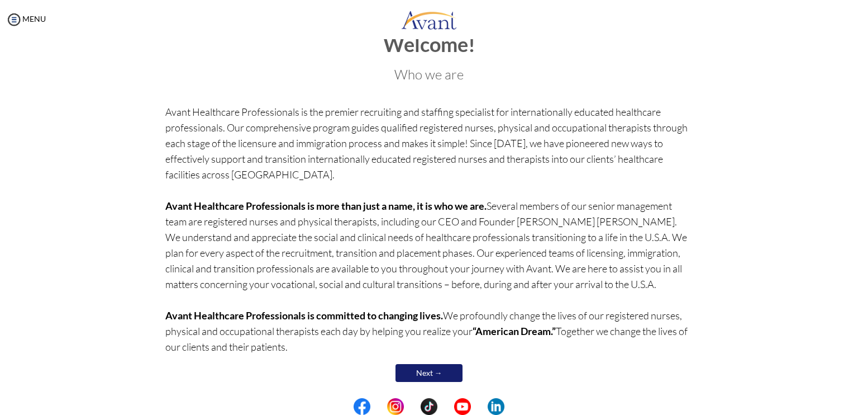
scroll to position [36, 0]
